Goal: Check status: Check status

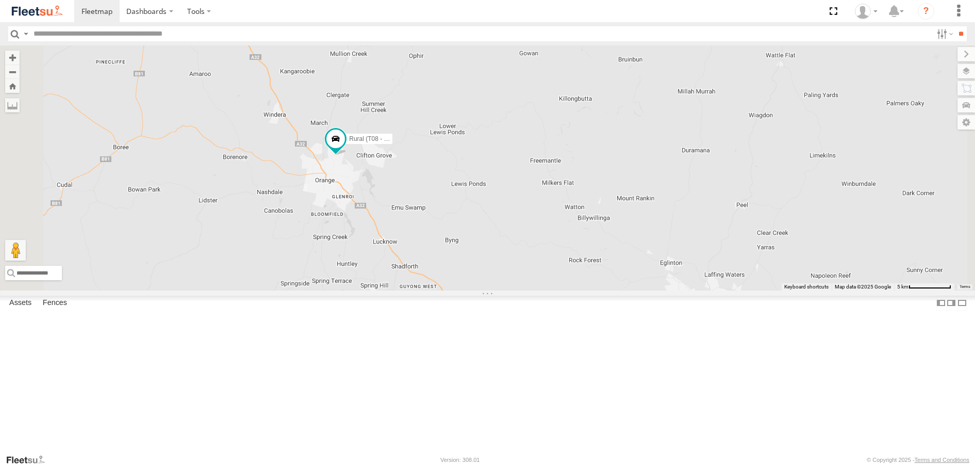
drag, startPoint x: 440, startPoint y: 134, endPoint x: 469, endPoint y: 304, distance: 172.7
click at [469, 290] on div "Rural (T08 - Matt) Blacktown #2 (T05 - Tony) Revesby (T07 - Dave) SPARE (T04)" at bounding box center [487, 167] width 975 height 244
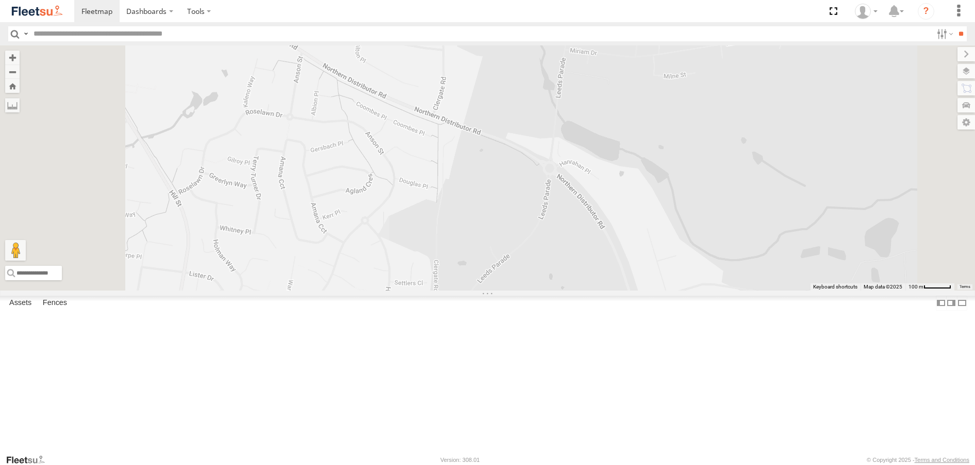
click at [360, 163] on div "Rural (T08 - Matt) Blacktown #2 (T05 - Tony) Revesby (T07 - Dave) SPARE (T04)" at bounding box center [487, 167] width 975 height 244
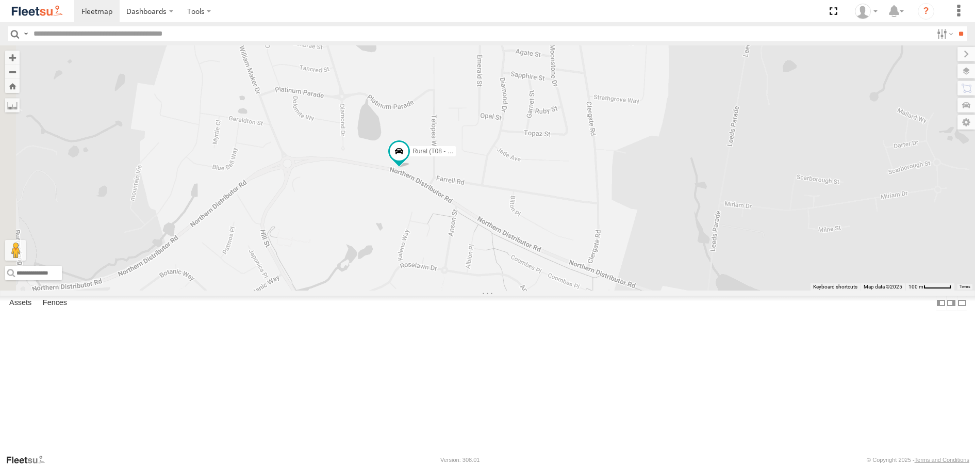
drag, startPoint x: 357, startPoint y: 200, endPoint x: 512, endPoint y: 352, distance: 217.7
click at [512, 290] on div "Rural (T08 - Matt) Blacktown #2 (T05 - Tony) Revesby (T07 - Dave) SPARE (T04)" at bounding box center [487, 167] width 975 height 244
click at [409, 160] on span at bounding box center [400, 150] width 19 height 19
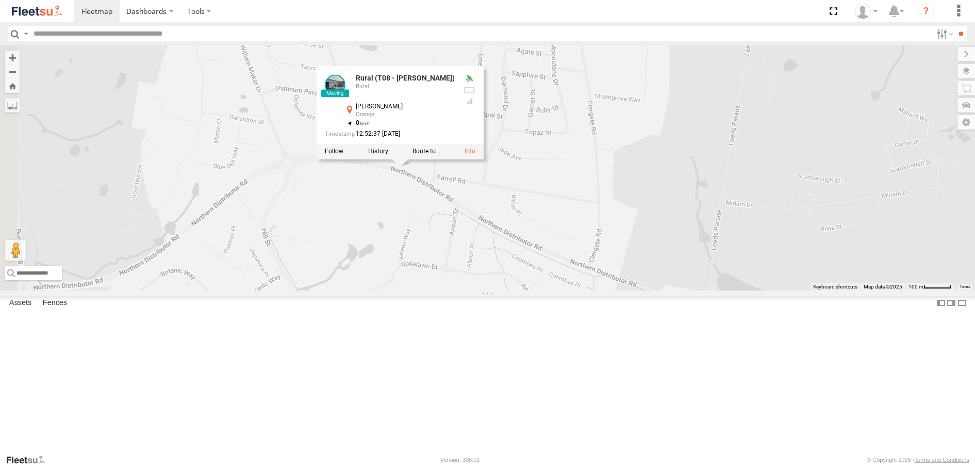
click at [470, 280] on div "Rural (T08 - Matt) Blacktown #2 (T05 - Tony) Revesby (T07 - Dave) SPARE (T04) R…" at bounding box center [487, 167] width 975 height 244
drag, startPoint x: 524, startPoint y: 370, endPoint x: 382, endPoint y: 214, distance: 211.3
click at [382, 215] on div "Rural (T08 - Matt) Blacktown #2 (T05 - Tony) Revesby (T07 - Dave) SPARE (T04) R…" at bounding box center [487, 167] width 975 height 244
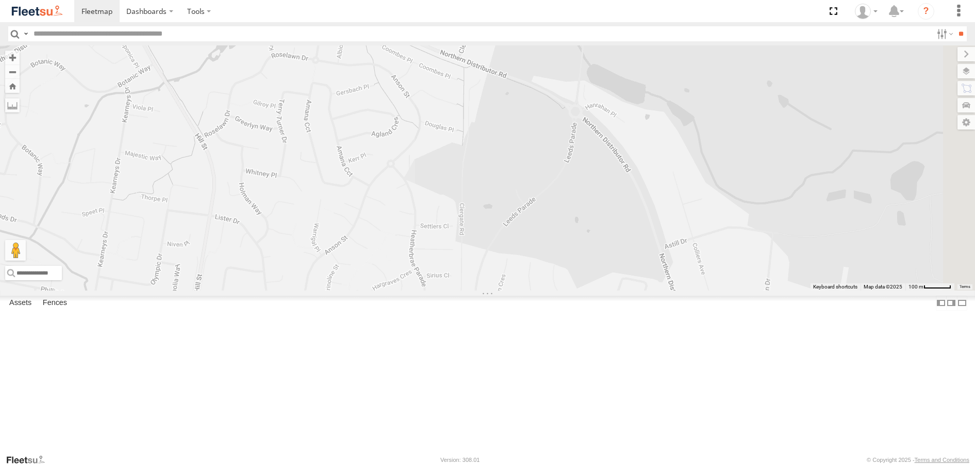
drag, startPoint x: 527, startPoint y: 354, endPoint x: 397, endPoint y: 145, distance: 245.9
click at [397, 145] on div "Rural (T08 - Matt) Blacktown #2 (T05 - Tony) Revesby (T07 - Dave) SPARE (T04) R…" at bounding box center [487, 167] width 975 height 244
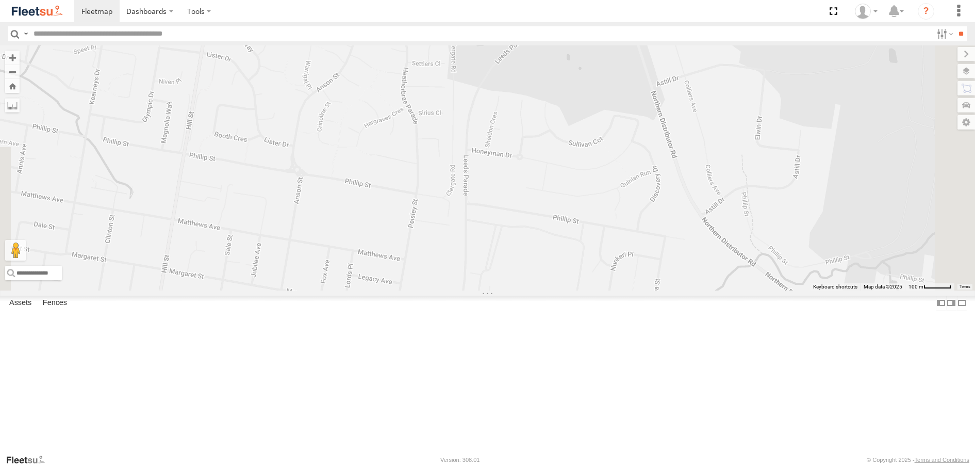
drag, startPoint x: 428, startPoint y: 368, endPoint x: 419, endPoint y: 216, distance: 151.9
click at [419, 216] on div "Rural (T08 - Matt) Blacktown #2 (T05 - Tony) Revesby (T07 - Dave) SPARE (T04) R…" at bounding box center [487, 167] width 975 height 244
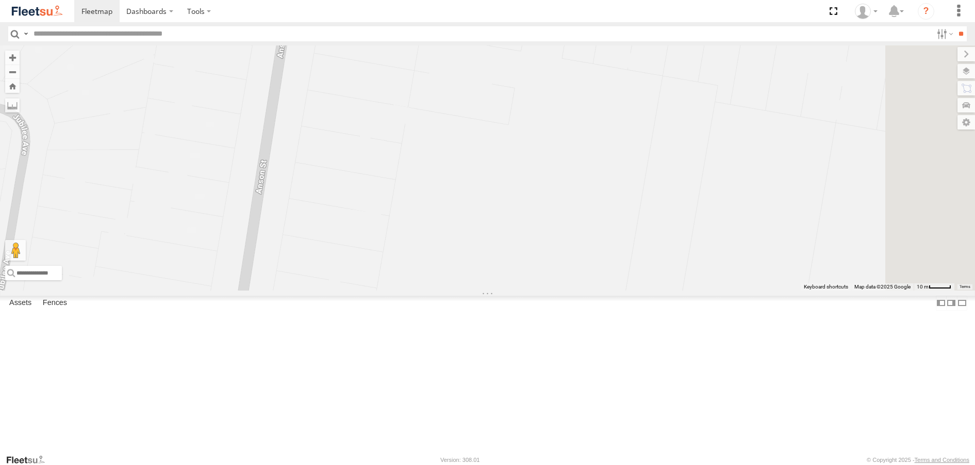
drag, startPoint x: 474, startPoint y: 227, endPoint x: 333, endPoint y: 329, distance: 174.6
click at [333, 290] on div "Rural (T08 - Matt) Blacktown #2 (T05 - Tony) Revesby (T07 - Dave) SPARE (T04) R…" at bounding box center [487, 167] width 975 height 244
